Goal: Information Seeking & Learning: Learn about a topic

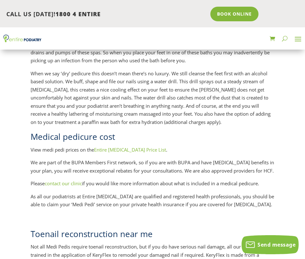
scroll to position [815, 0]
drag, startPoint x: 111, startPoint y: 124, endPoint x: 209, endPoint y: 124, distance: 97.4
click at [209, 124] on p "When we say ‘dry’ pedicure this doesn’t mean there’s no luxury. We still cleans…" at bounding box center [153, 100] width 244 height 62
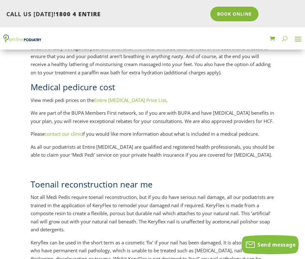
scroll to position [866, 0]
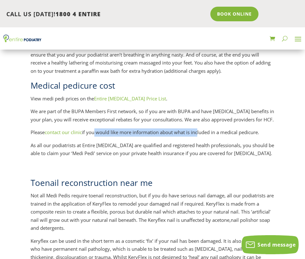
drag, startPoint x: 95, startPoint y: 131, endPoint x: 200, endPoint y: 131, distance: 104.4
click at [200, 131] on p "Please contact our clinic if you would like more information about what is incl…" at bounding box center [153, 135] width 244 height 13
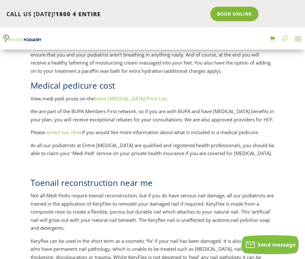
click at [128, 148] on p "As all our podiatrists at Entire [MEDICAL_DATA] are qualified and registered he…" at bounding box center [153, 152] width 244 height 21
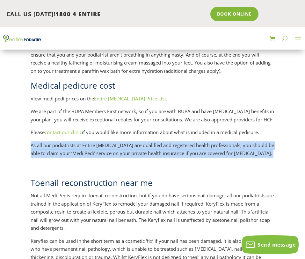
click at [128, 148] on p "As all our podiatrists at Entire [MEDICAL_DATA] are qualified and registered he…" at bounding box center [153, 152] width 244 height 21
click at [207, 151] on p "As all our podiatrists at Entire [MEDICAL_DATA] are qualified and registered he…" at bounding box center [153, 152] width 244 height 21
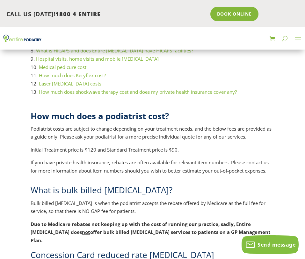
scroll to position [178, 0]
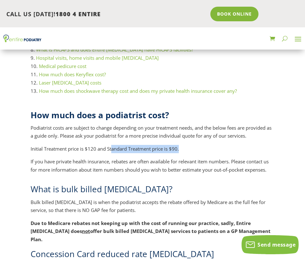
drag, startPoint x: 111, startPoint y: 152, endPoint x: 187, endPoint y: 149, distance: 75.5
click at [187, 149] on p "Initial Treatment price is $120 and Standard Treatment price is $90." at bounding box center [153, 151] width 244 height 13
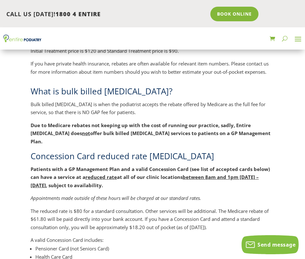
scroll to position [280, 0]
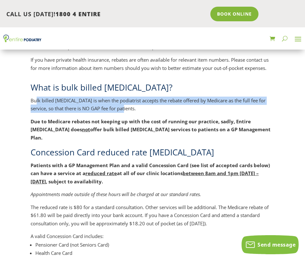
drag, startPoint x: 64, startPoint y: 102, endPoint x: 124, endPoint y: 110, distance: 60.4
click at [124, 110] on p "Bulk billed podiatry is when the podiatrist accepts the rebate offered by Medic…" at bounding box center [153, 107] width 244 height 21
drag, startPoint x: 129, startPoint y: 106, endPoint x: 17, endPoint y: 100, distance: 112.6
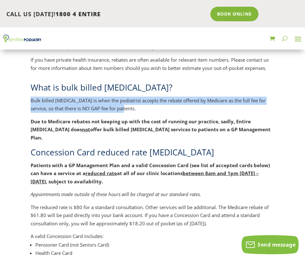
click at [39, 116] on p "Bulk billed podiatry is when the podiatrist accepts the rebate offered by Medic…" at bounding box center [153, 107] width 244 height 21
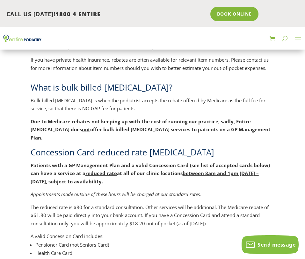
click at [34, 118] on p "Due to Medicare rebates not keeping up with the cost of running our practice, s…" at bounding box center [153, 132] width 244 height 29
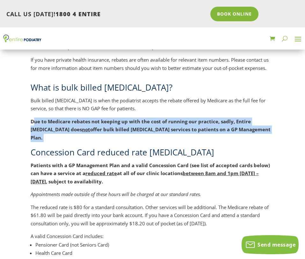
drag, startPoint x: 32, startPoint y: 122, endPoint x: 244, endPoint y: 133, distance: 211.4
click at [244, 133] on p "Due to Medicare rebates not keeping up with the cost of running our practice, s…" at bounding box center [153, 132] width 244 height 29
drag, startPoint x: 230, startPoint y: 133, endPoint x: 22, endPoint y: 119, distance: 208.4
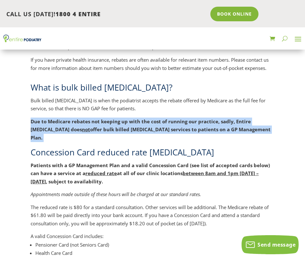
click at [140, 124] on b "Due to Medicare rebates not keeping up with the cost of running our practice, s…" at bounding box center [141, 125] width 220 height 15
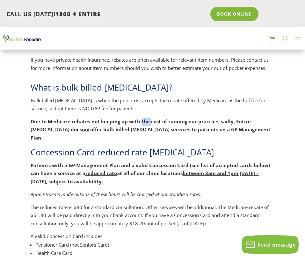
click at [140, 124] on b "Due to Medicare rebates not keeping up with the cost of running our practice, s…" at bounding box center [141, 125] width 220 height 15
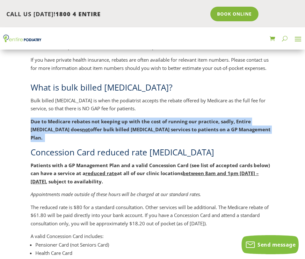
click at [140, 124] on b "Due to Medicare rebates not keeping up with the cost of running our practice, s…" at bounding box center [141, 125] width 220 height 15
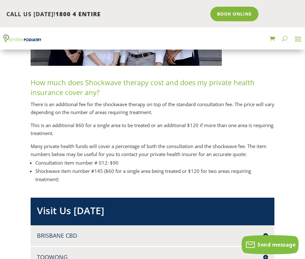
scroll to position [2954, 0]
